Goal: Information Seeking & Learning: Learn about a topic

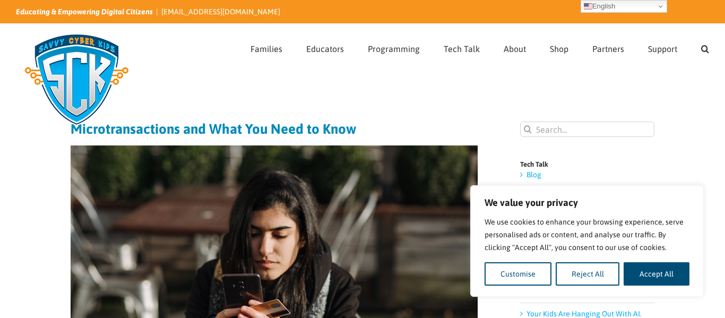
scroll to position [4, 0]
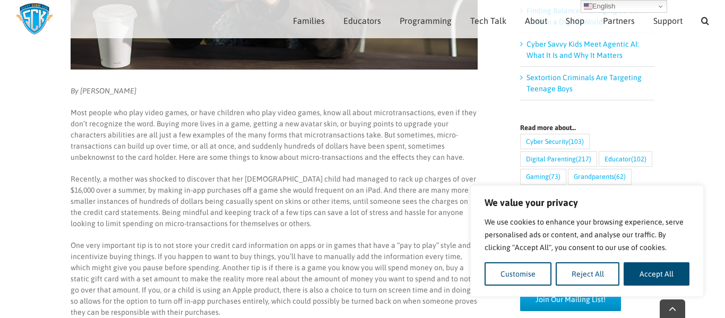
scroll to position [338, 0]
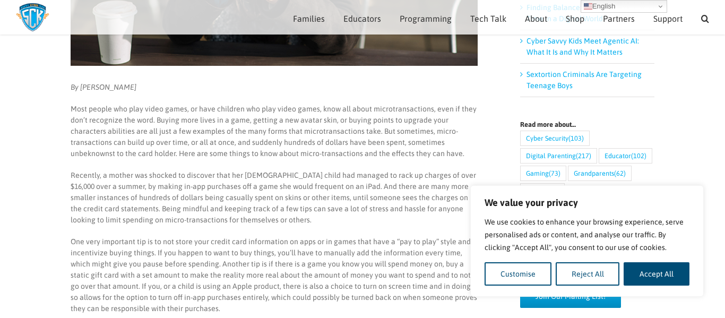
click at [118, 90] on em "By [PERSON_NAME]" at bounding box center [104, 87] width 66 height 8
copy em "[PERSON_NAME]"
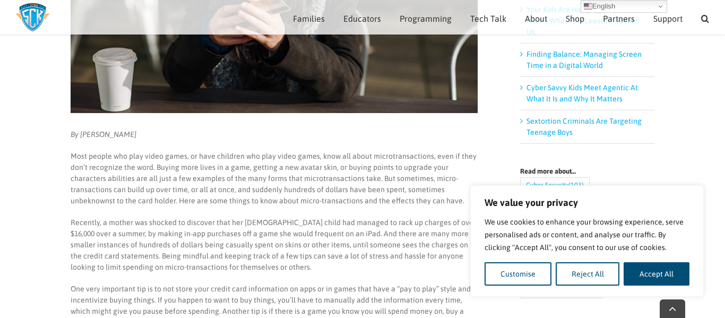
scroll to position [297, 0]
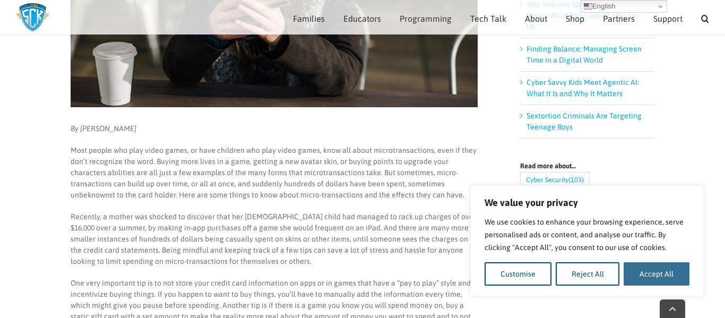
click at [668, 275] on button "Accept All" at bounding box center [657, 273] width 66 height 23
checkbox input "true"
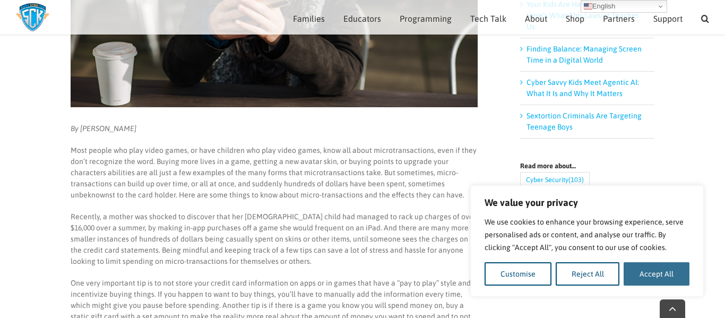
checkbox input "true"
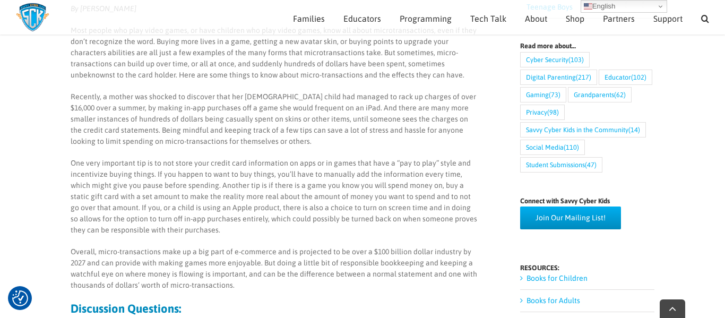
scroll to position [428, 0]
